Goal: Use online tool/utility

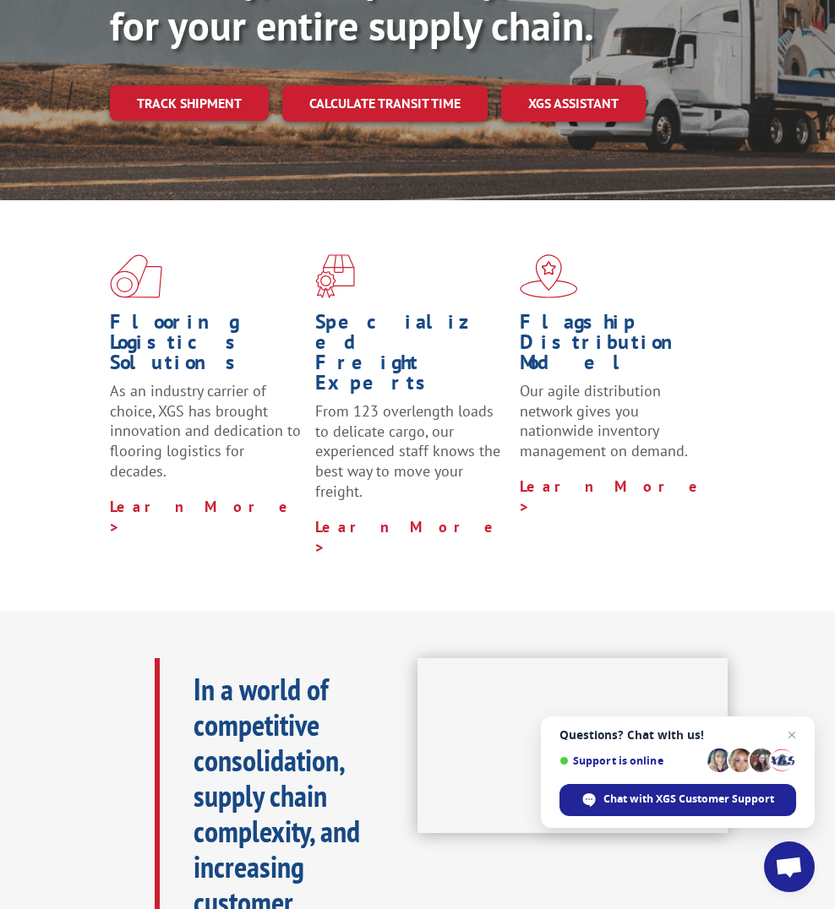
scroll to position [254, 0]
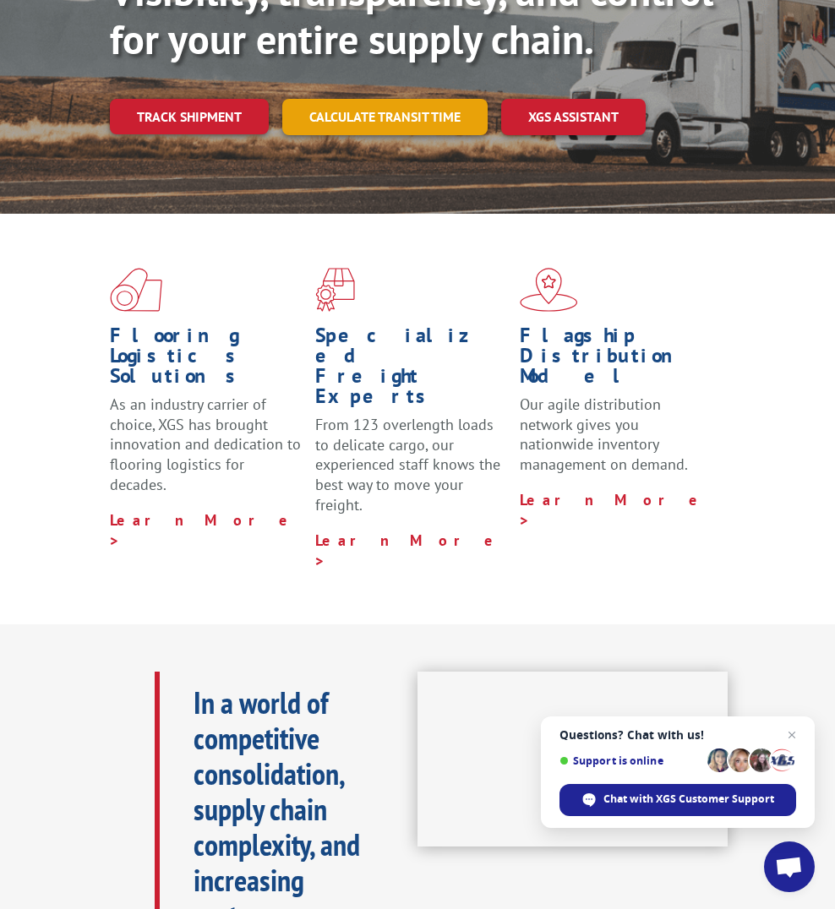
click at [338, 115] on link "Calculate transit time" at bounding box center [384, 117] width 205 height 36
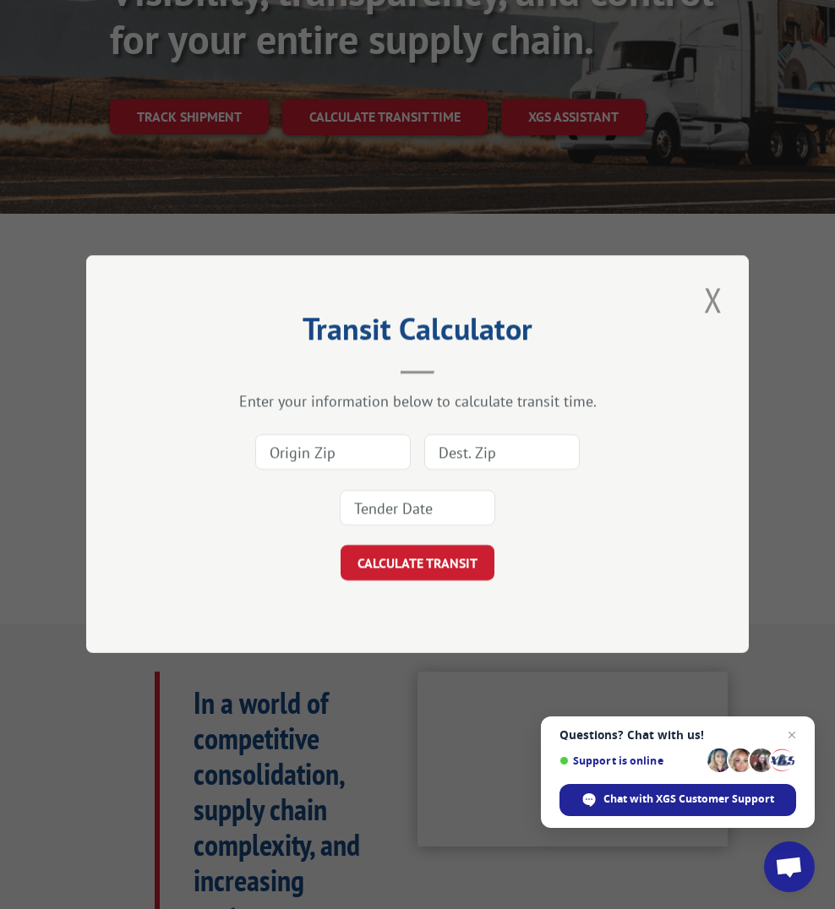
click at [325, 445] on input at bounding box center [332, 452] width 155 height 35
type input "30354"
click at [460, 454] on input at bounding box center [501, 452] width 155 height 35
type input "02122"
click at [408, 554] on button "CALCULATE TRANSIT" at bounding box center [418, 563] width 154 height 35
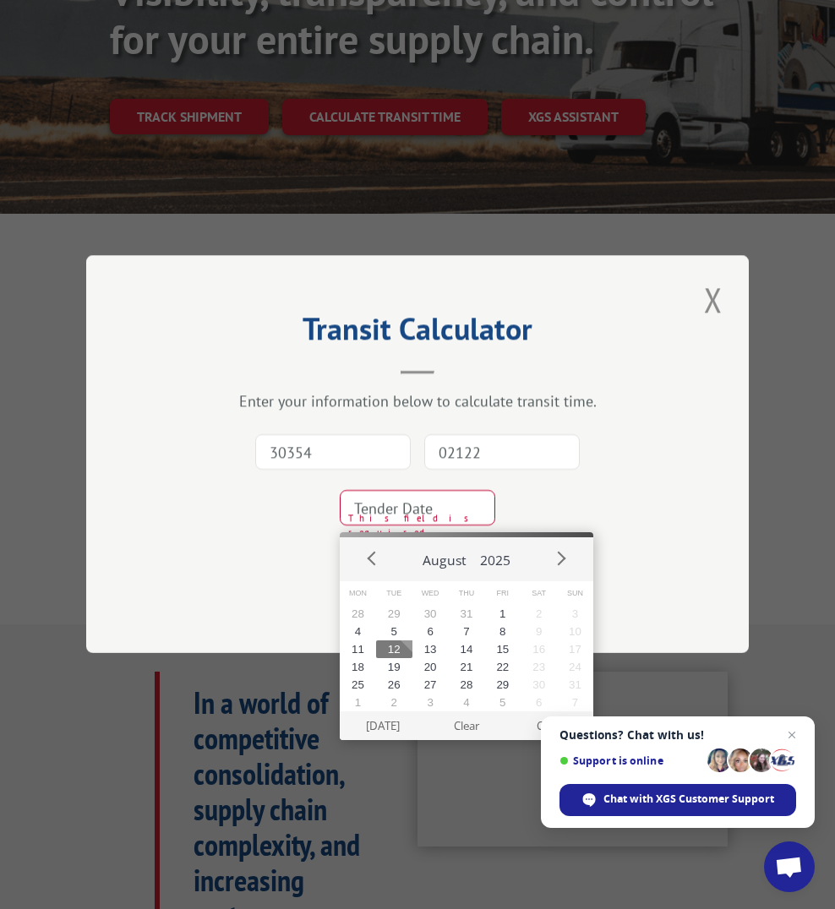
click at [512, 499] on div "30354 02122 This field is required" at bounding box center [418, 481] width 494 height 112
click at [422, 507] on input at bounding box center [417, 508] width 155 height 35
click at [392, 646] on button "12" at bounding box center [394, 650] width 36 height 18
type input "[DATE]"
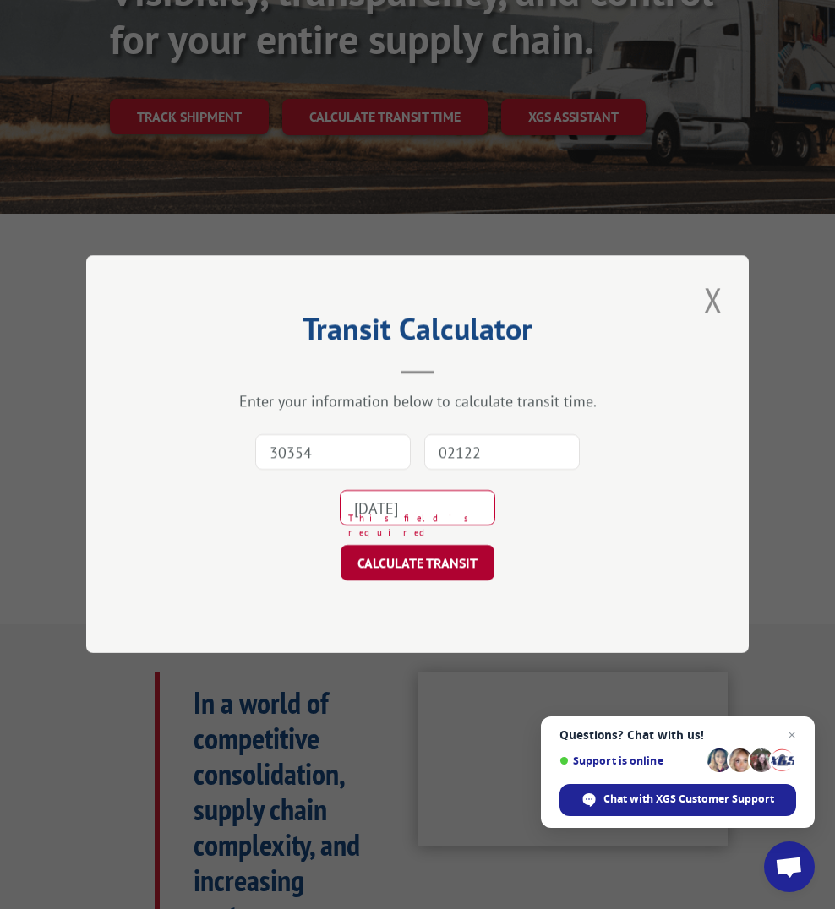
click at [395, 565] on button "CALCULATE TRANSIT" at bounding box center [418, 563] width 154 height 35
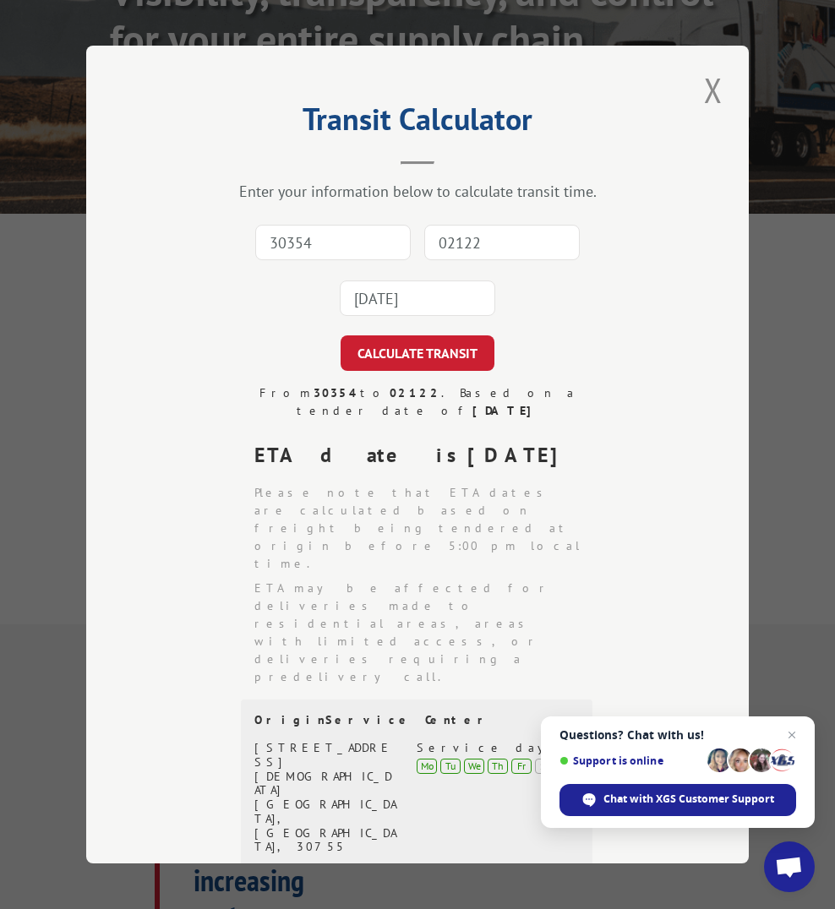
scroll to position [251, 0]
